Goal: Task Accomplishment & Management: Manage account settings

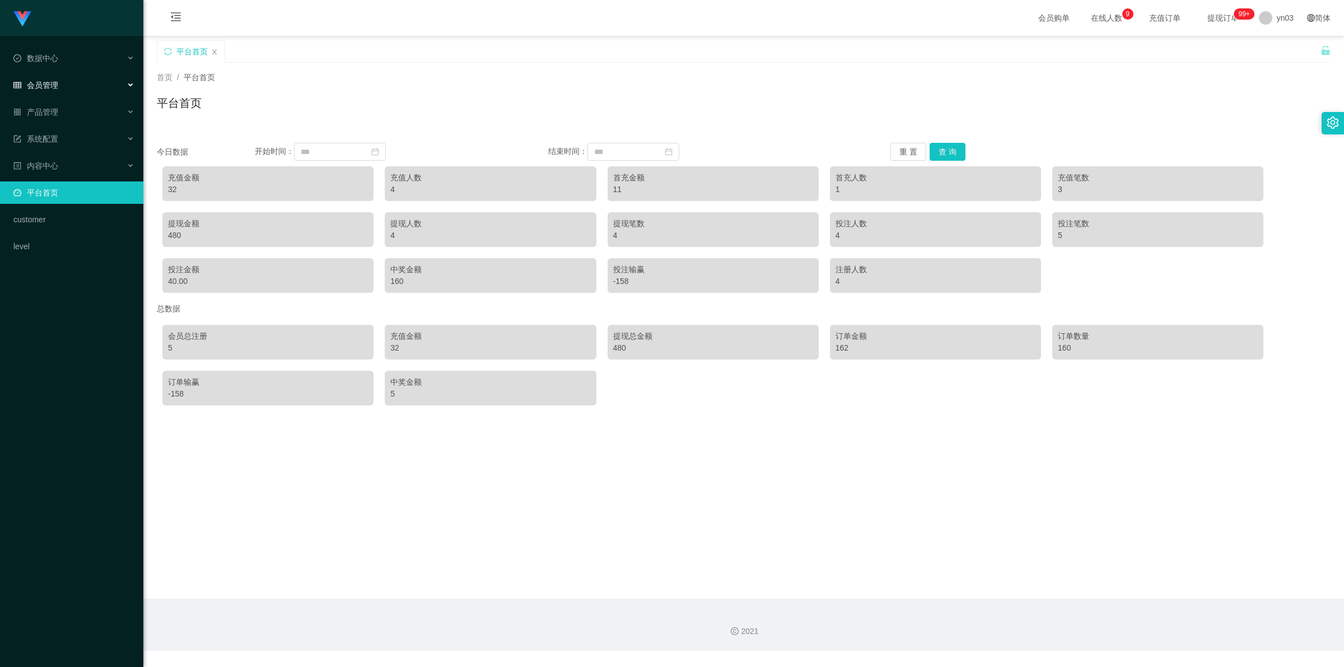
click at [54, 85] on span "会员管理" at bounding box center [35, 85] width 45 height 9
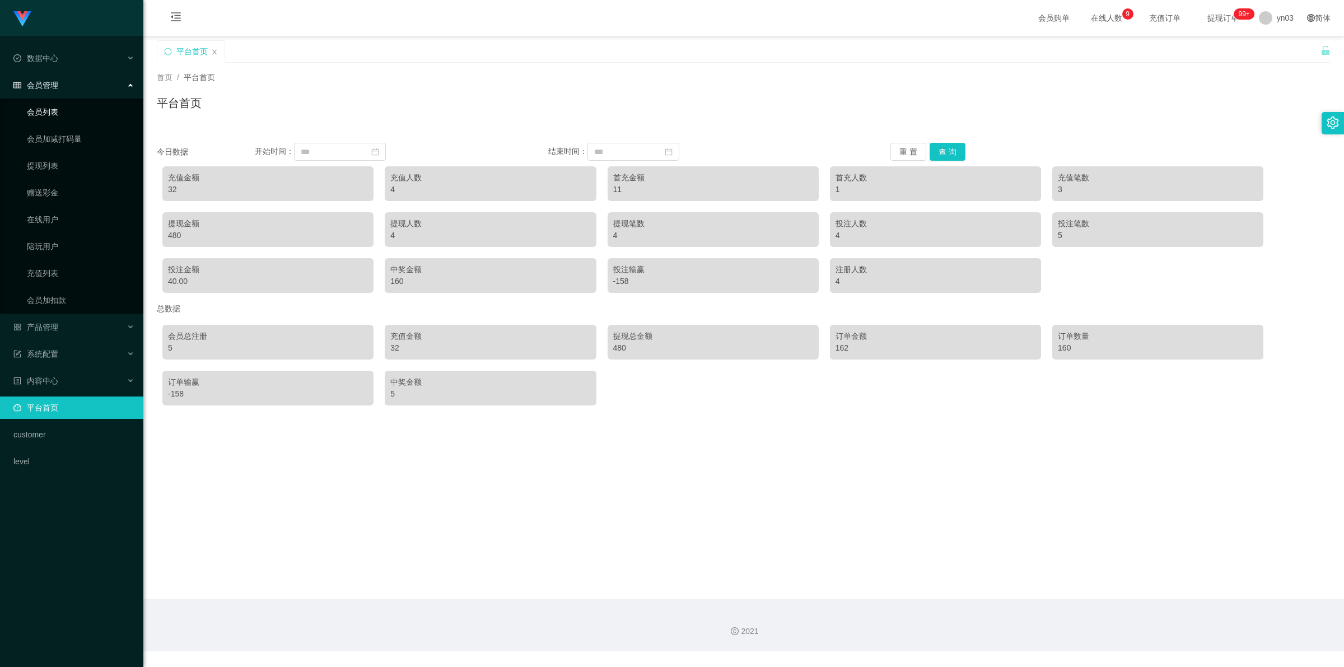
click at [49, 116] on link "会员列表" at bounding box center [80, 112] width 107 height 22
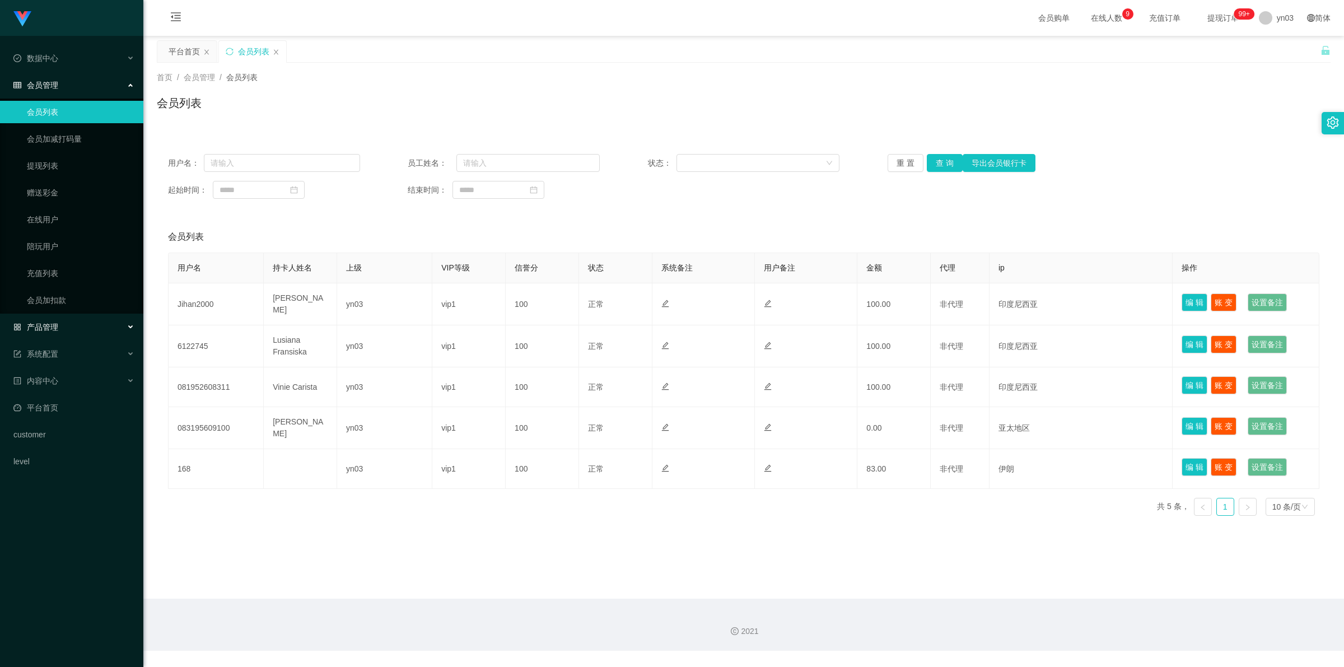
click at [52, 331] on div "产品管理" at bounding box center [71, 327] width 143 height 22
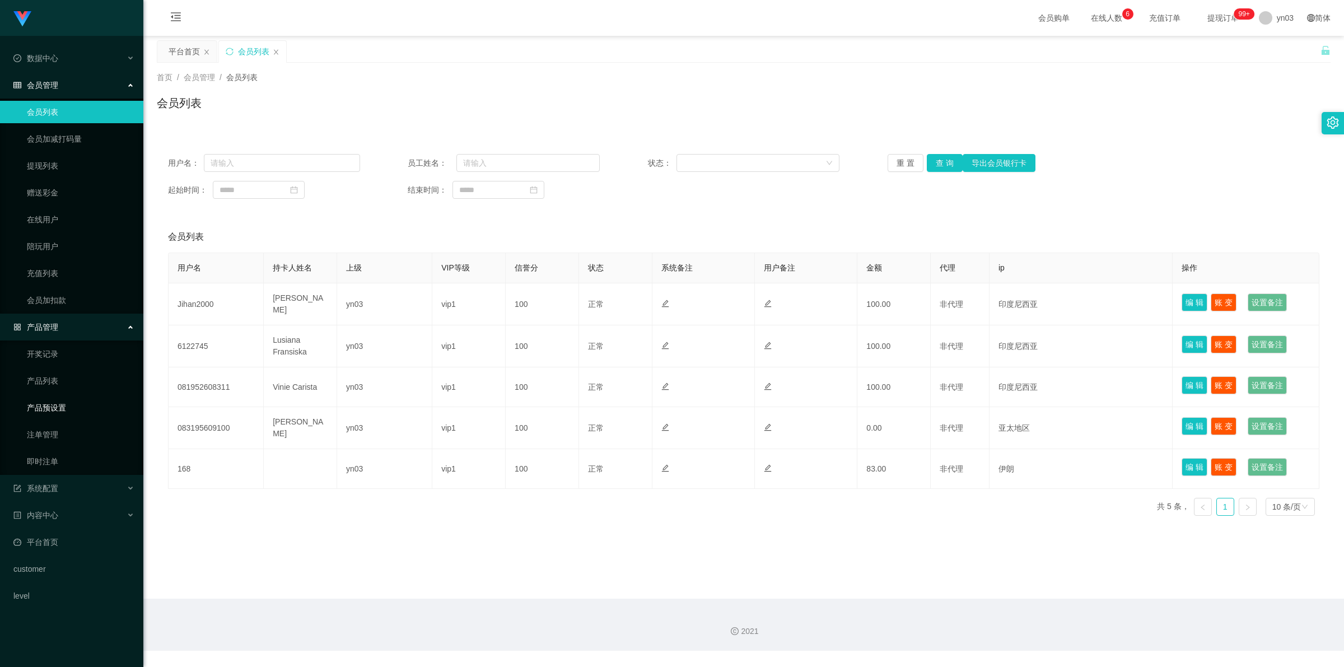
click at [56, 411] on link "产品预设置" at bounding box center [80, 407] width 107 height 22
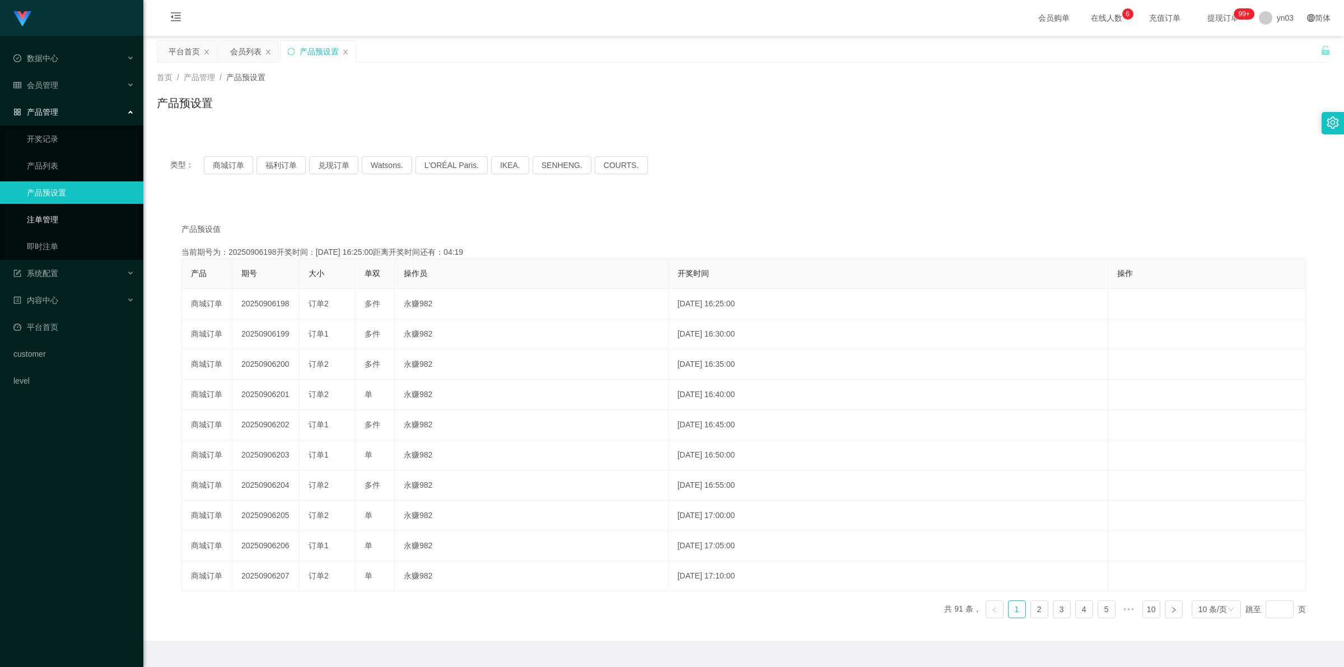
click at [59, 219] on link "注单管理" at bounding box center [80, 219] width 107 height 22
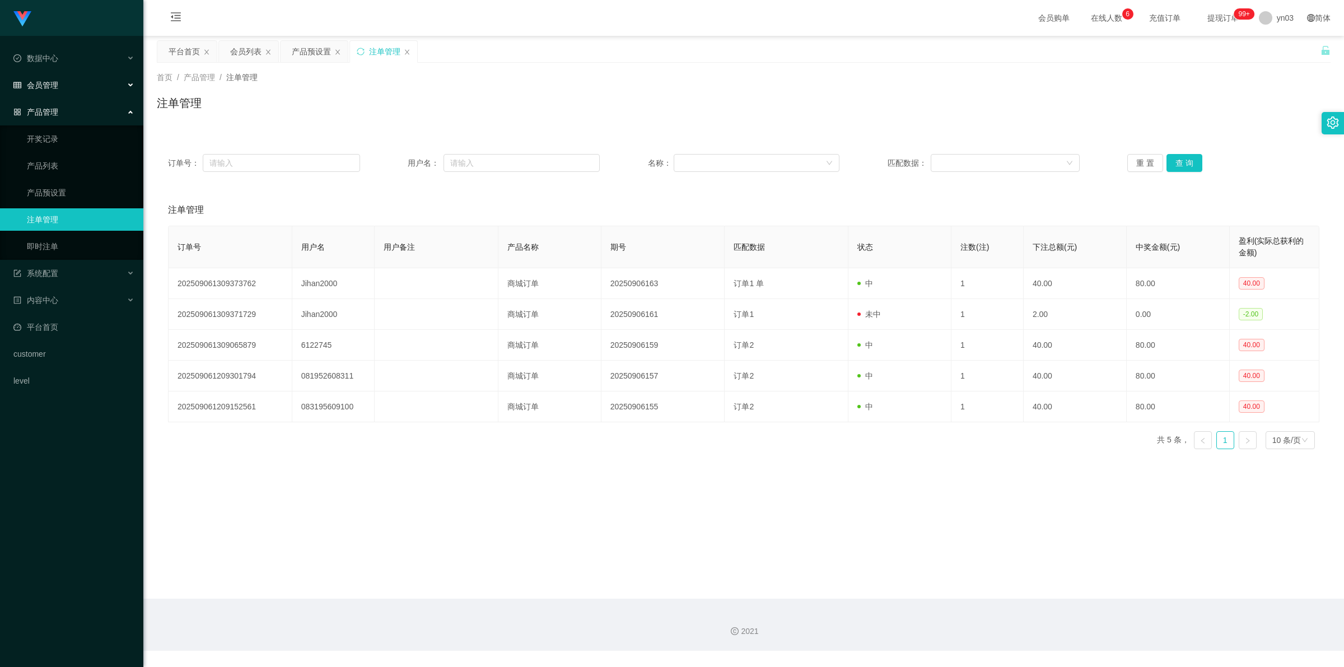
click at [74, 79] on div "会员管理" at bounding box center [71, 85] width 143 height 22
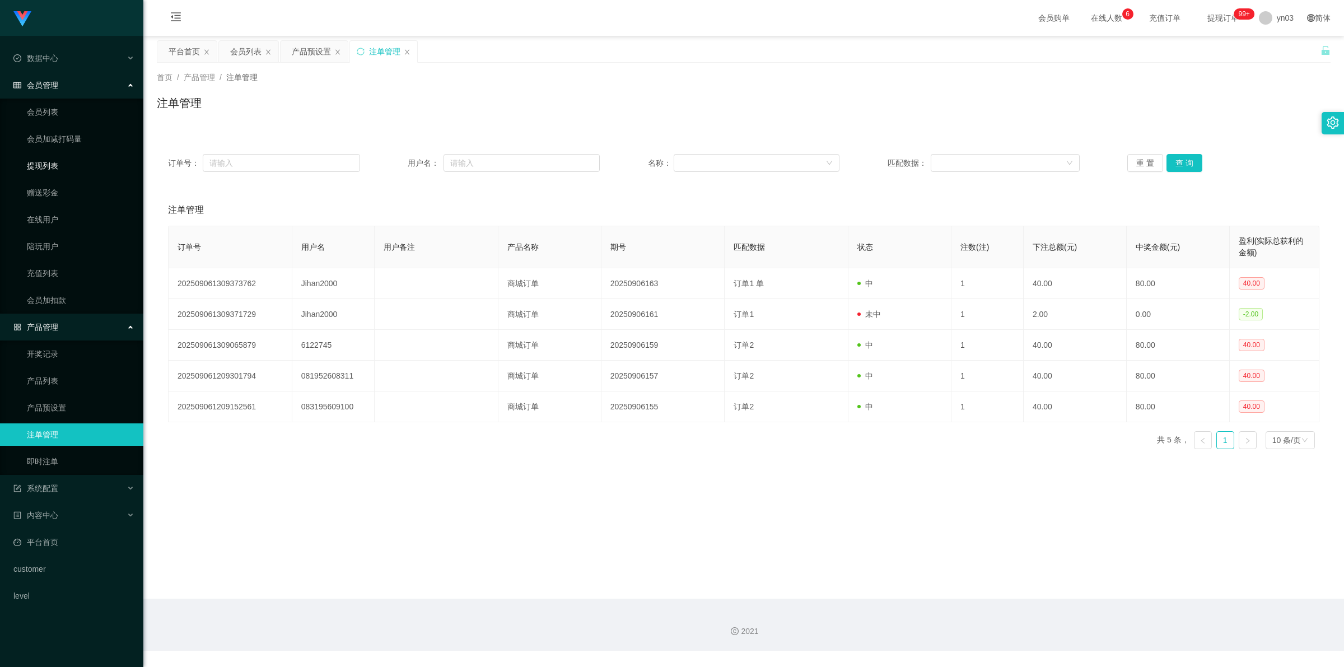
click at [54, 157] on link "提现列表" at bounding box center [80, 166] width 107 height 22
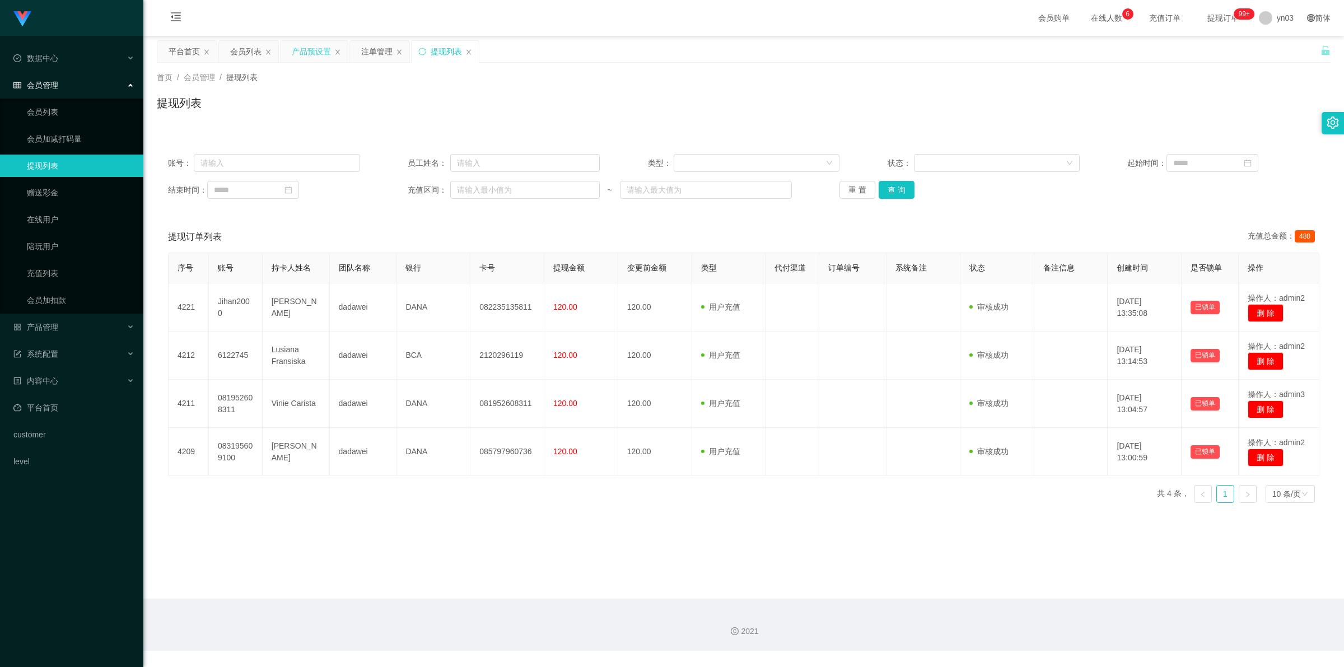
click at [304, 53] on div "产品预设置" at bounding box center [311, 51] width 39 height 21
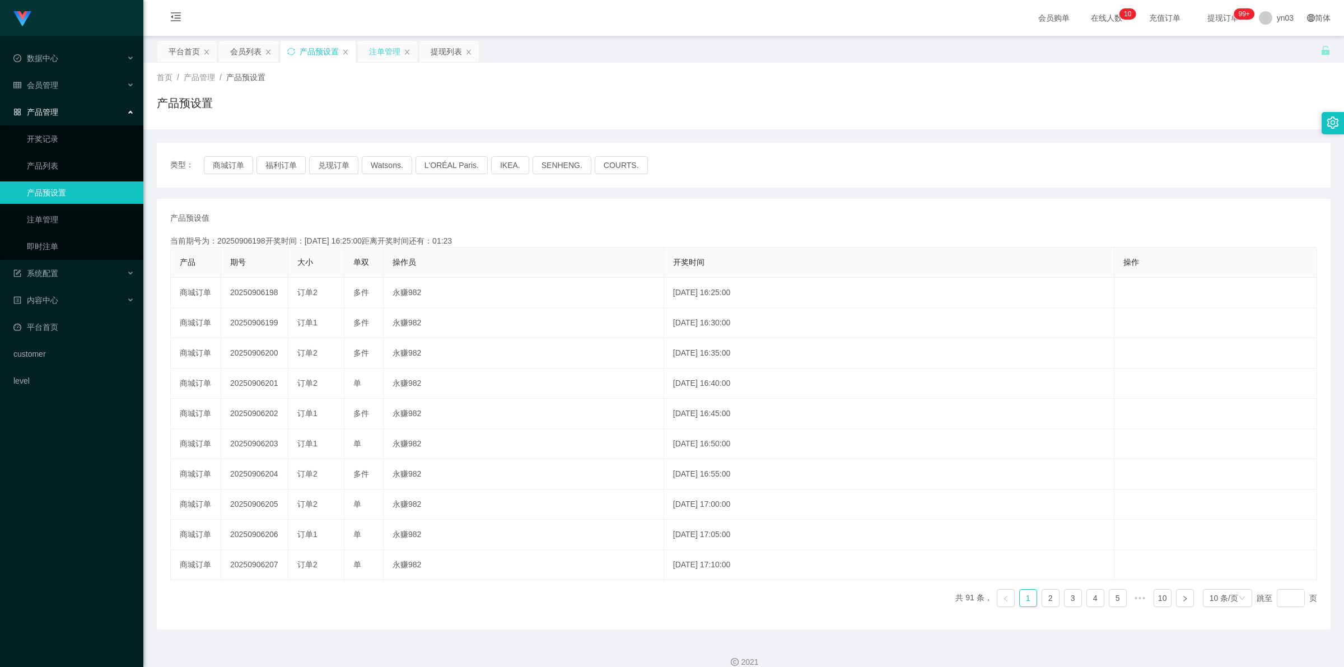
click at [385, 49] on div "注单管理" at bounding box center [384, 51] width 31 height 21
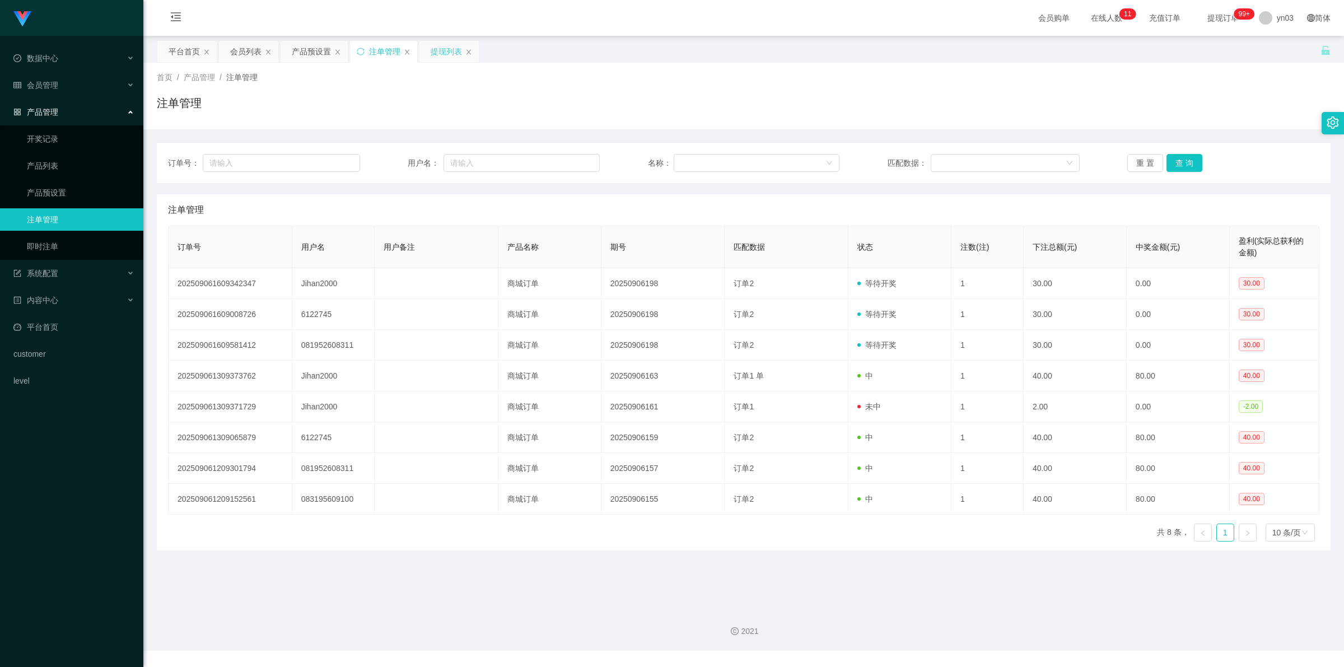
click at [442, 60] on div "提现列表" at bounding box center [446, 51] width 31 height 21
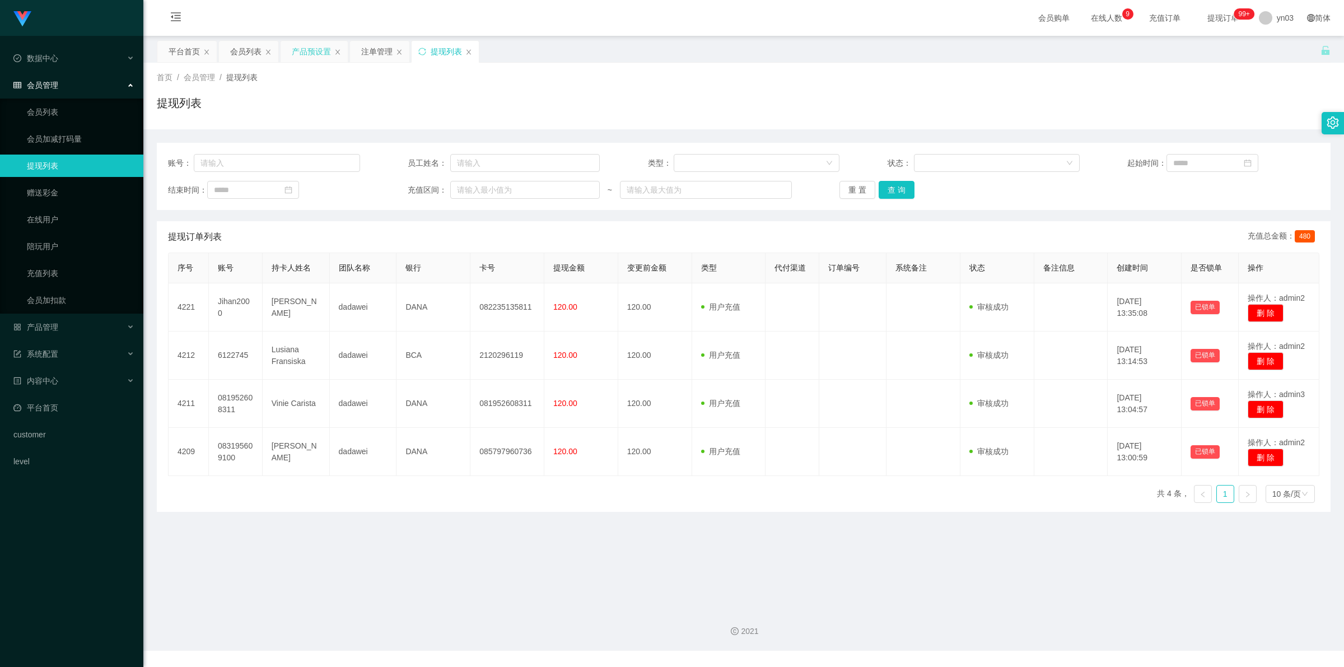
click at [303, 59] on div "产品预设置" at bounding box center [311, 51] width 39 height 21
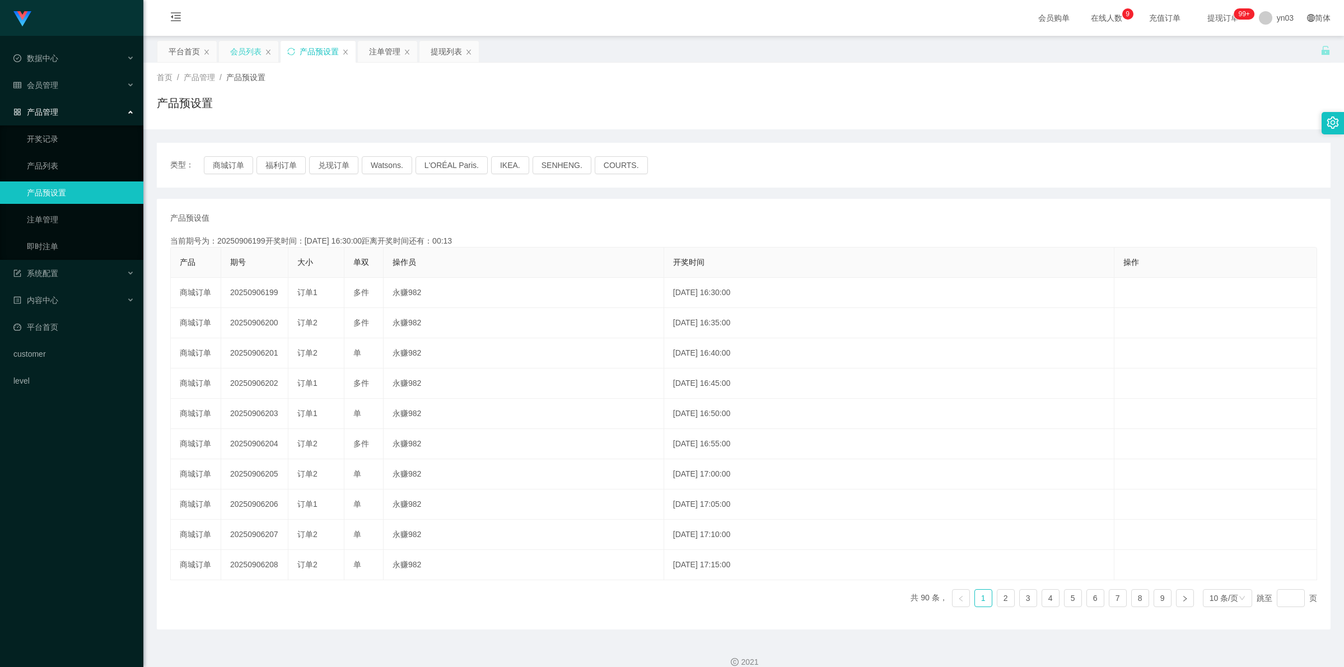
click at [247, 56] on div "会员列表" at bounding box center [245, 51] width 31 height 21
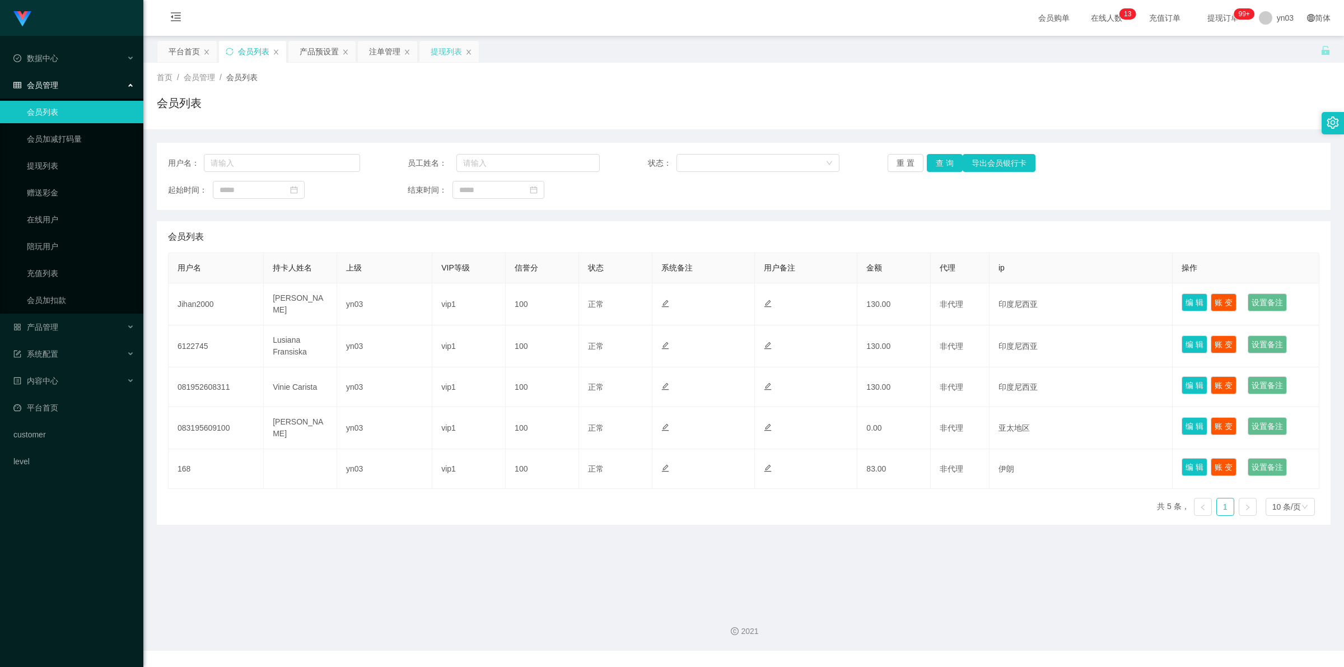
click at [441, 52] on div "提现列表" at bounding box center [446, 51] width 31 height 21
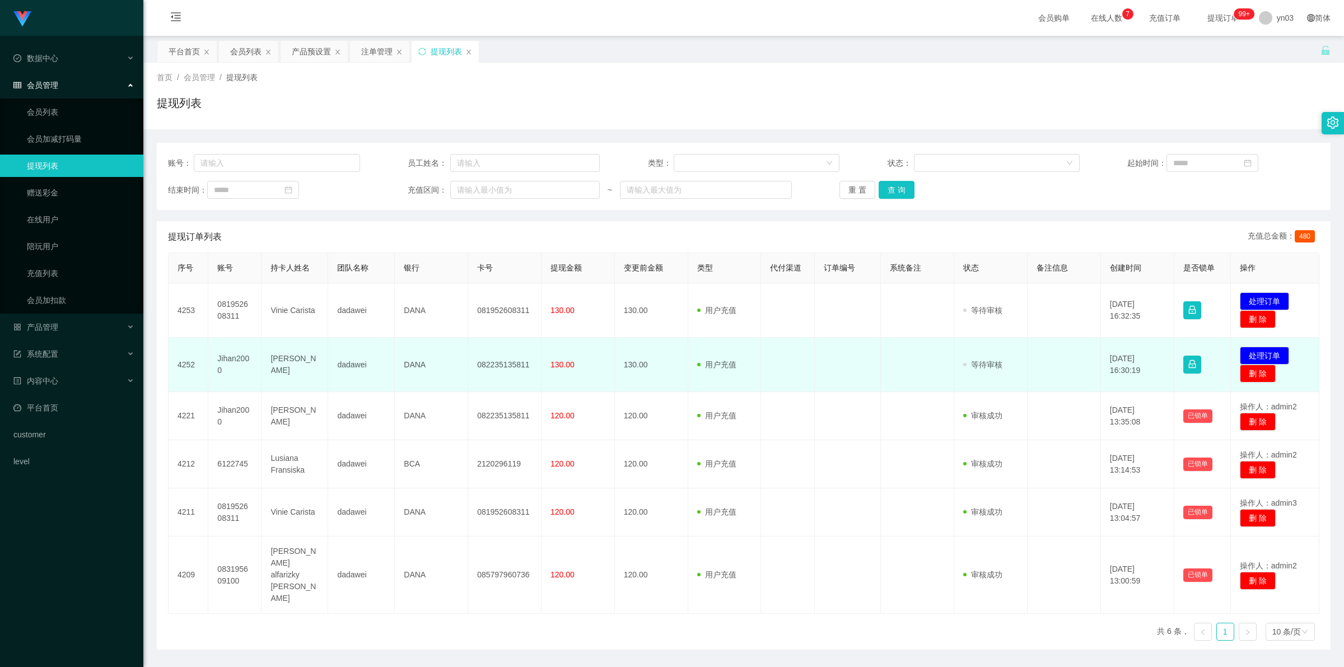
click at [234, 364] on td "Jihan2000" at bounding box center [234, 365] width 53 height 54
copy td "Jihan2000"
click at [228, 361] on td "Jihan2000" at bounding box center [234, 365] width 53 height 54
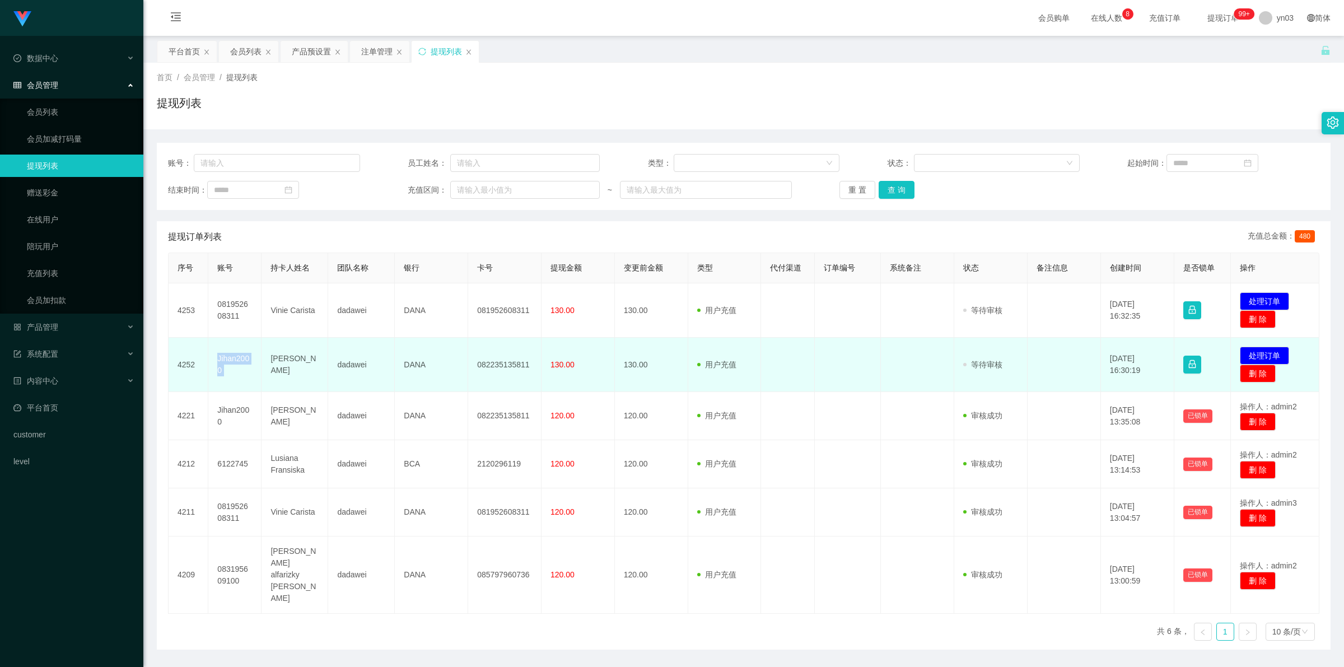
click at [228, 361] on td "Jihan2000" at bounding box center [234, 365] width 53 height 54
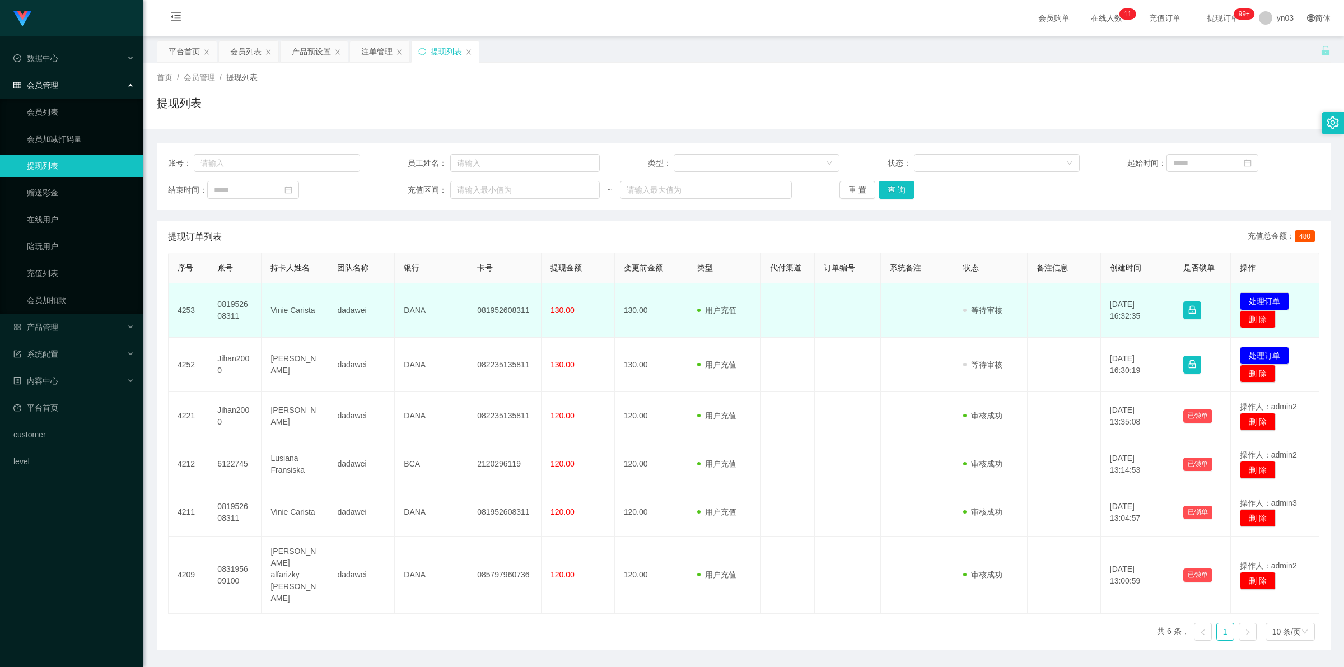
click at [238, 306] on td "081952608311" at bounding box center [234, 310] width 53 height 54
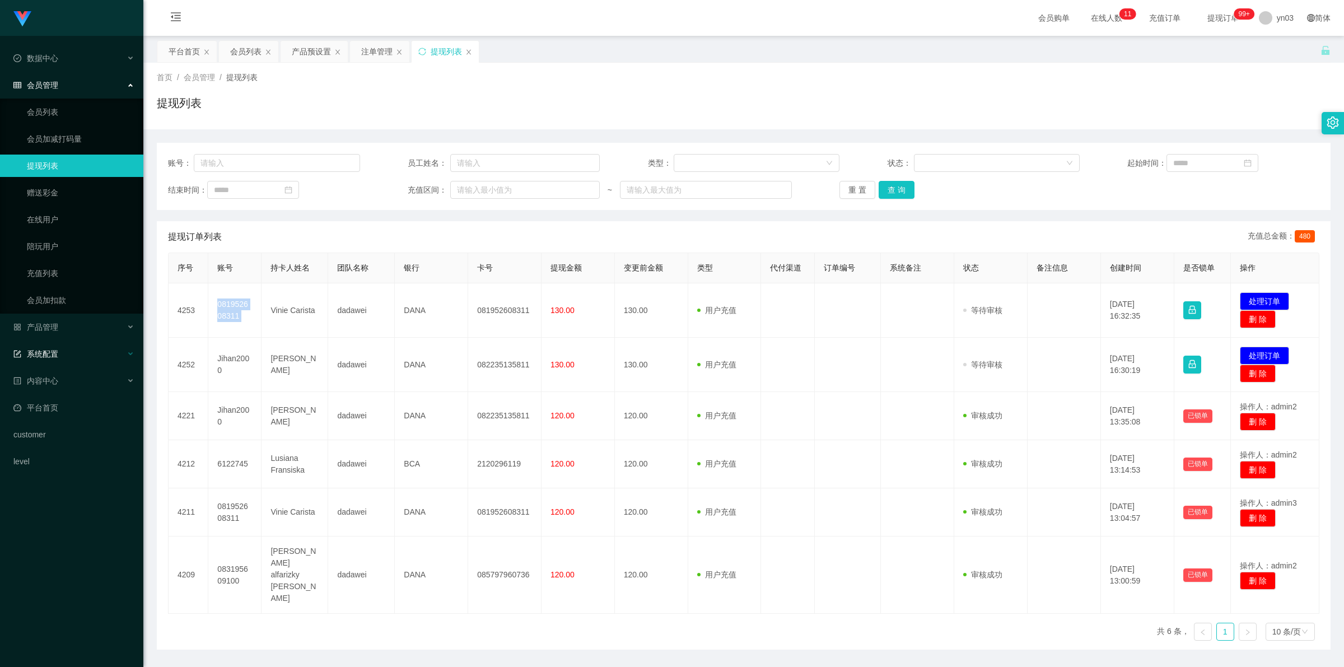
copy td "081952608311"
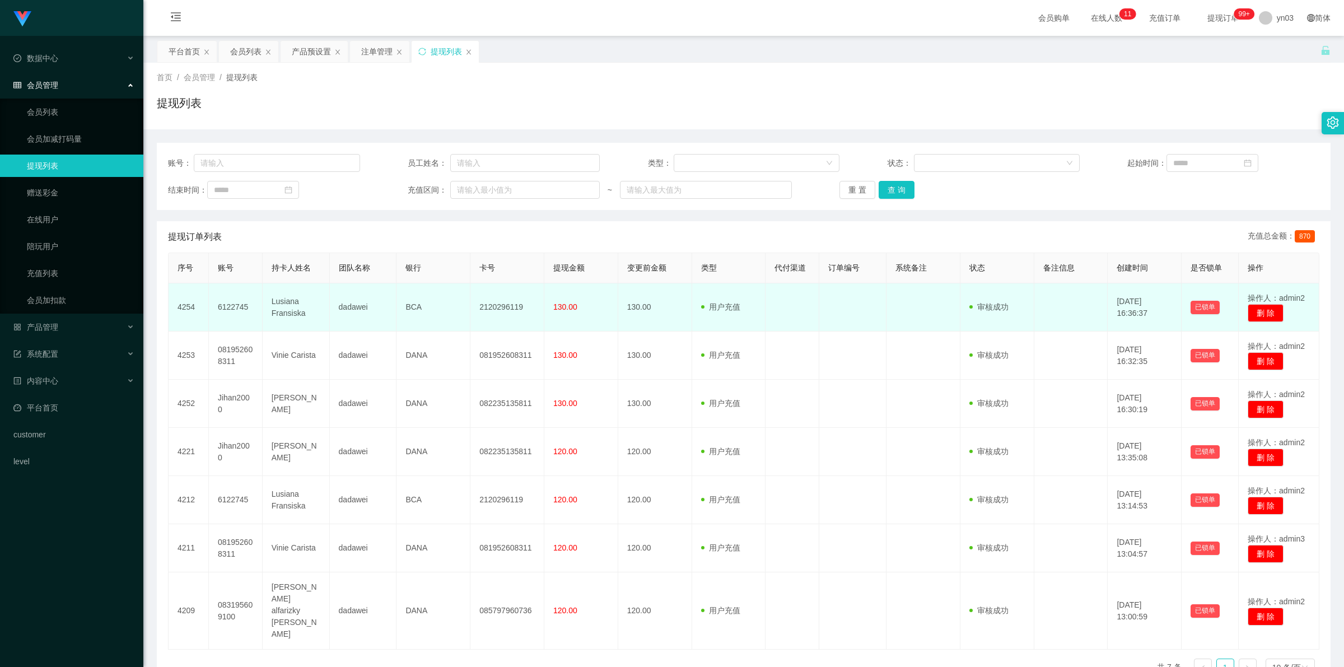
click at [294, 312] on td "Lusiana Fransiska" at bounding box center [296, 307] width 67 height 48
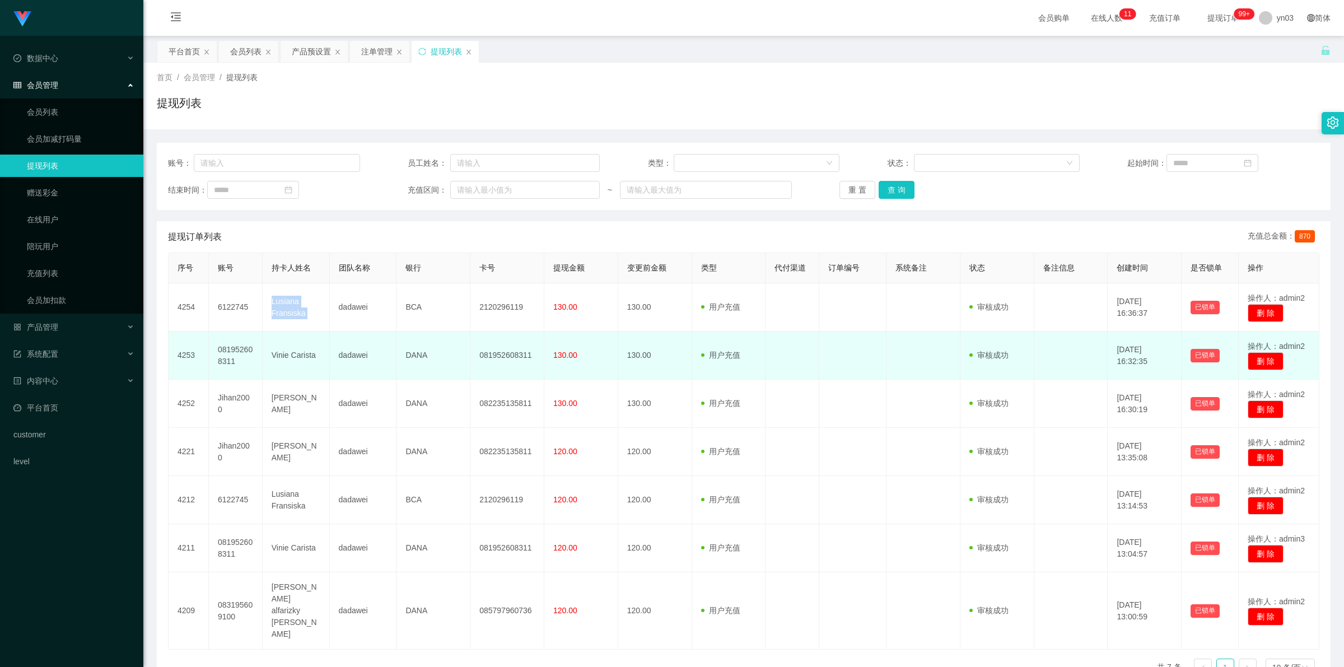
copy td "Lusiana Fransiska"
click at [301, 355] on td "Vinie Carista" at bounding box center [296, 355] width 67 height 48
drag, startPoint x: 301, startPoint y: 355, endPoint x: 263, endPoint y: 377, distance: 43.6
click at [301, 355] on td "Vinie Carista" at bounding box center [296, 355] width 67 height 48
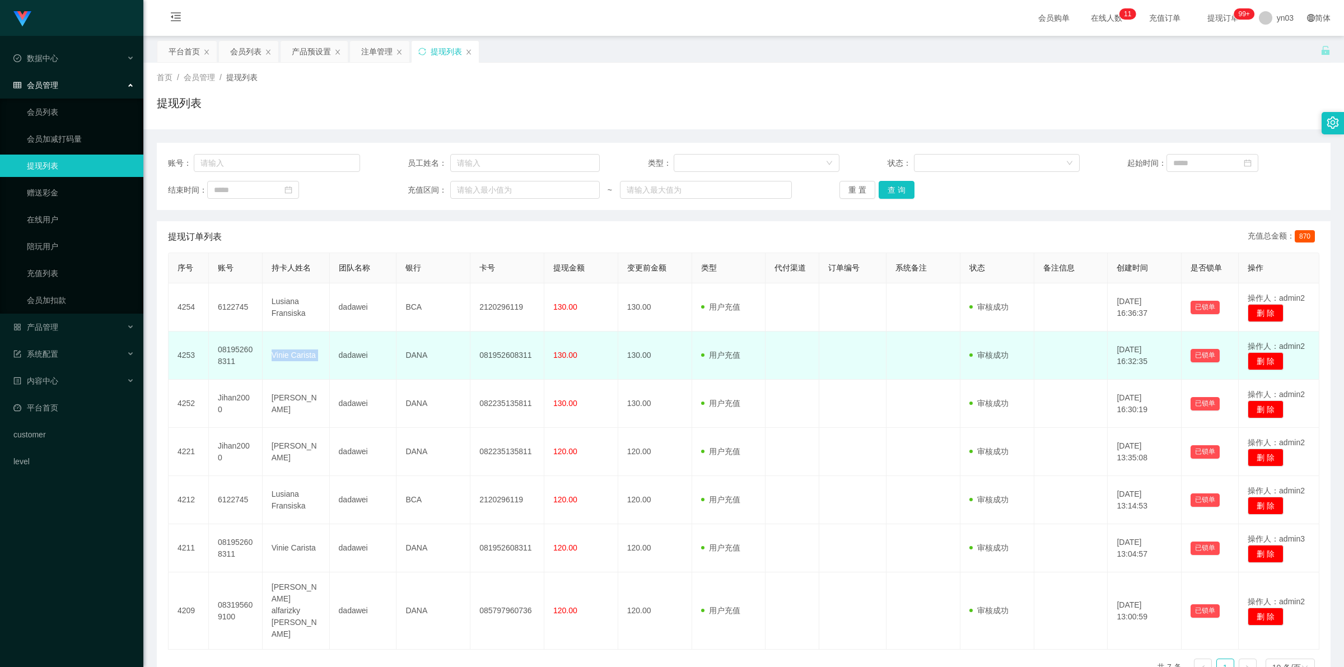
copy td "Vinie Carista"
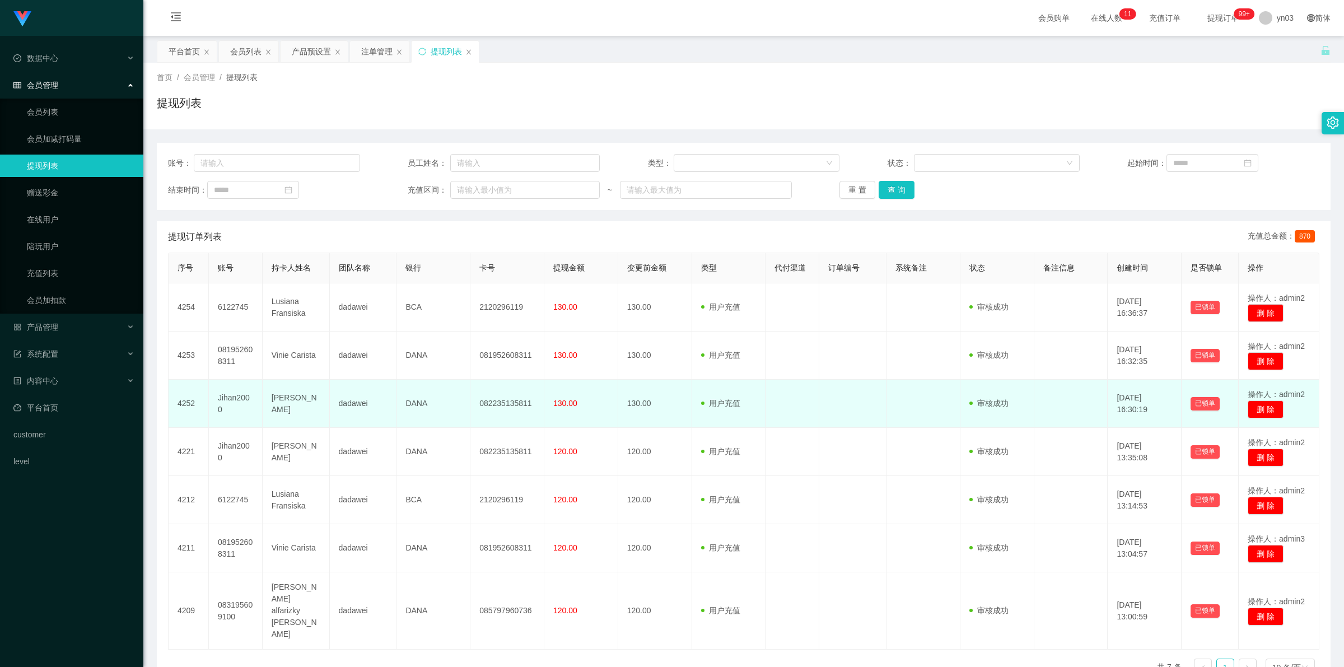
click at [288, 406] on td "[PERSON_NAME]" at bounding box center [296, 404] width 67 height 48
copy td "[PERSON_NAME]"
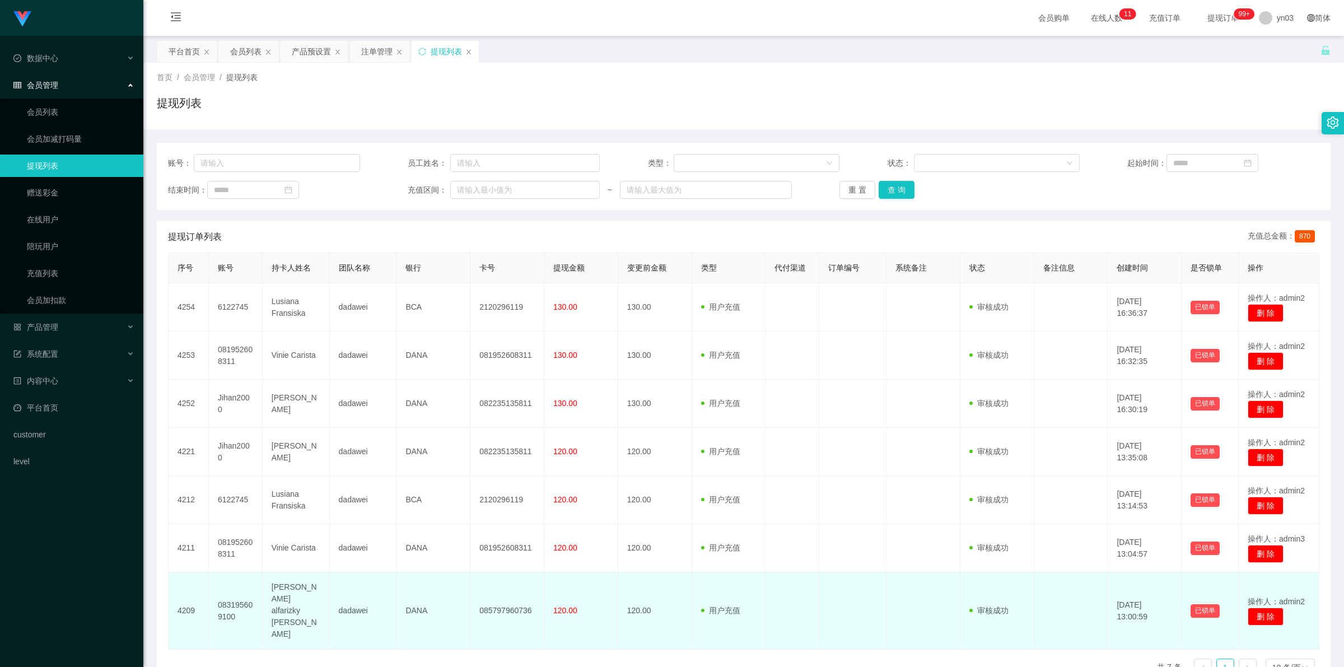
click at [286, 597] on td "[PERSON_NAME] alfarizky [PERSON_NAME]" at bounding box center [296, 610] width 67 height 77
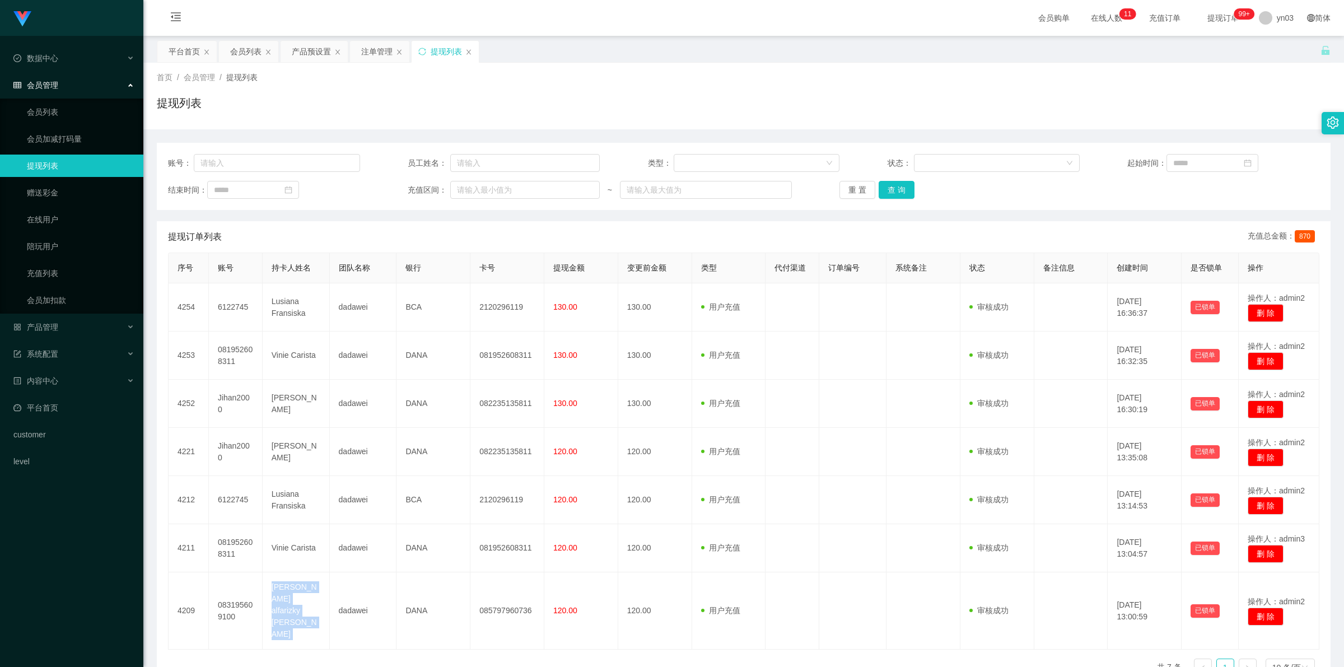
copy td "[PERSON_NAME] alfarizky [PERSON_NAME]"
